Goal: Task Accomplishment & Management: Use online tool/utility

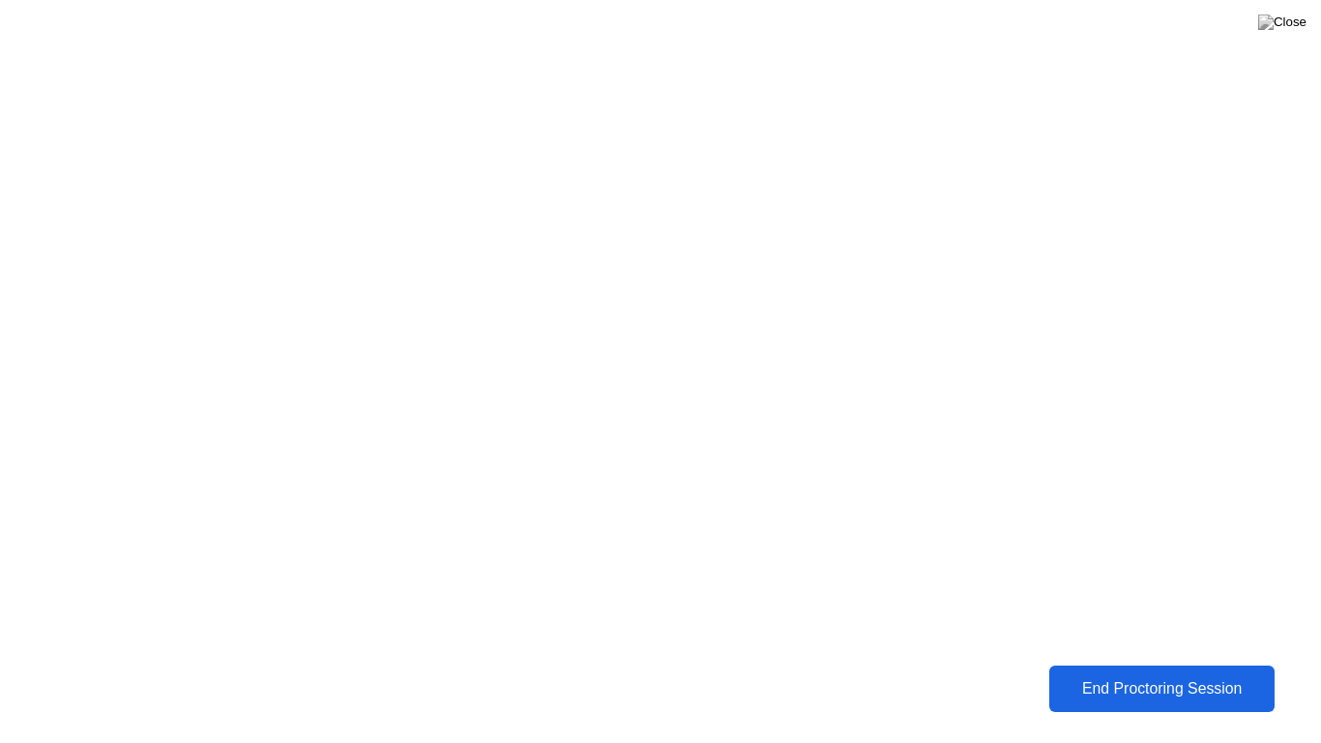
click at [1104, 685] on div "End Proctoring Session" at bounding box center [1162, 688] width 216 height 17
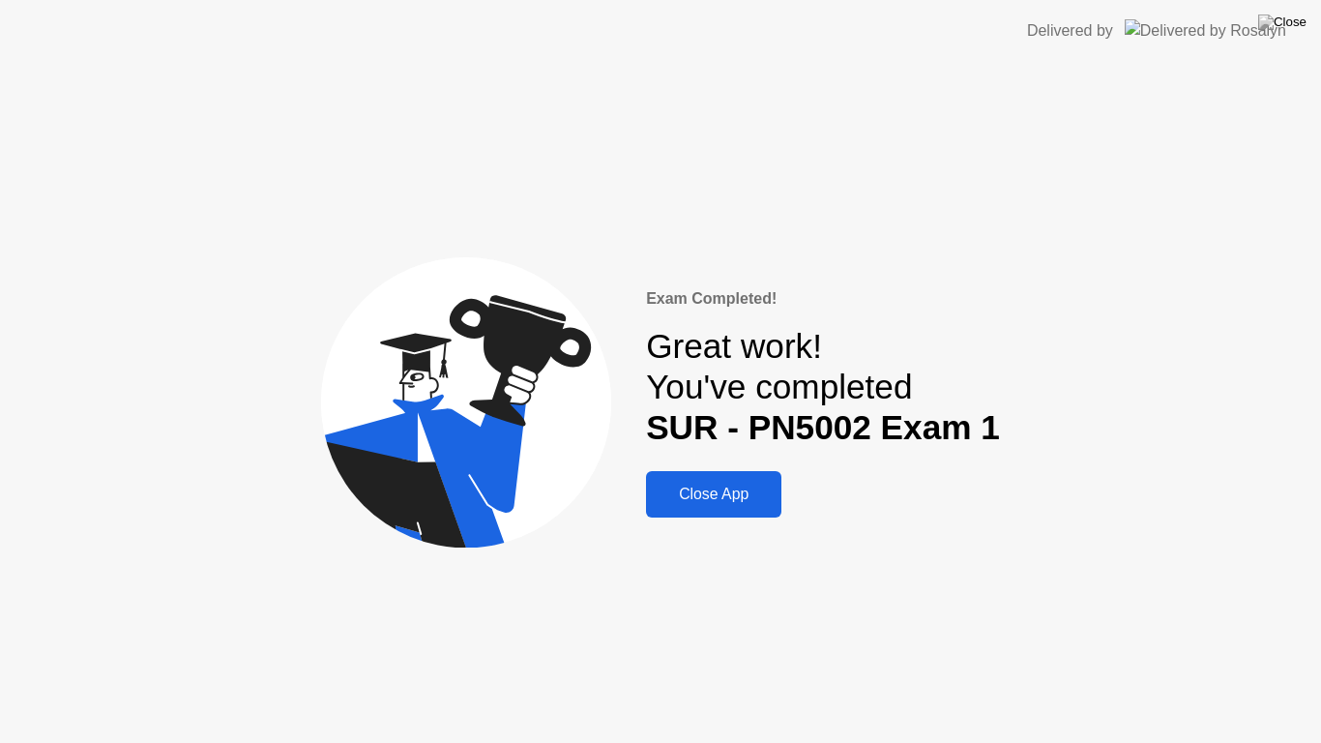
click at [722, 486] on div "Close App" at bounding box center [714, 494] width 124 height 17
